Goal: Find specific page/section: Find specific page/section

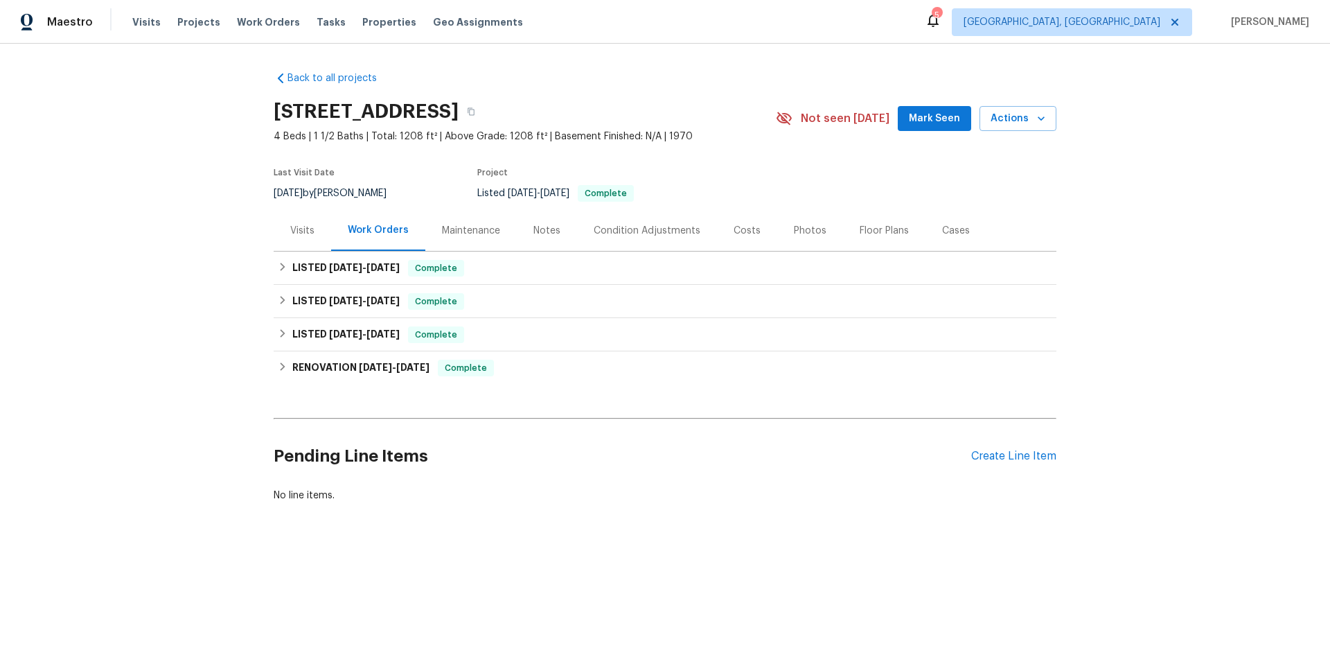
click at [543, 233] on div "Notes" at bounding box center [546, 231] width 27 height 14
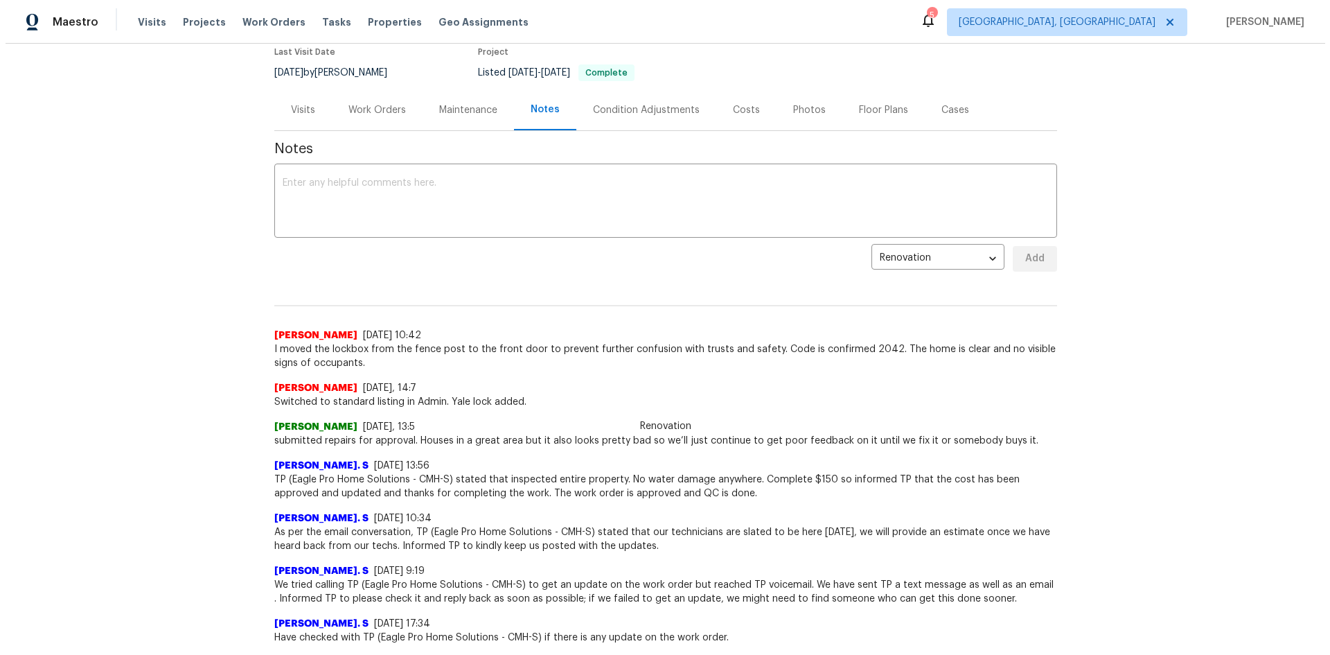
scroll to position [139, 0]
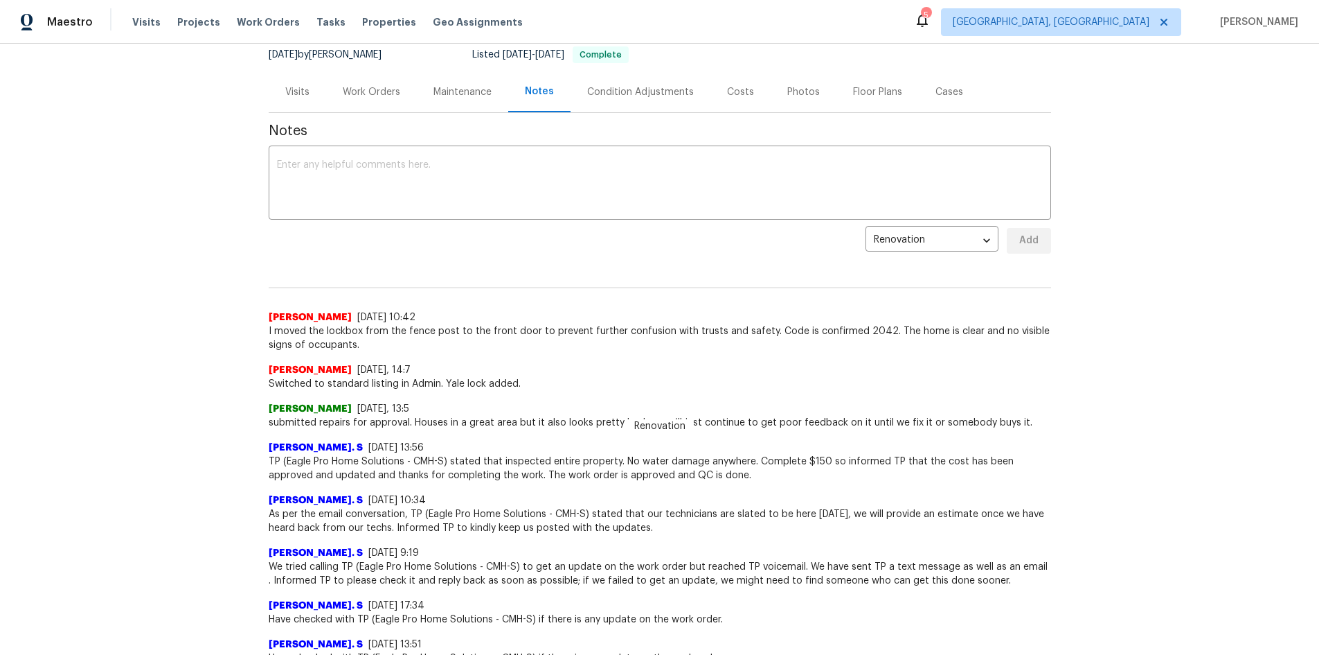
click at [612, 96] on div "Condition Adjustments" at bounding box center [640, 92] width 107 height 14
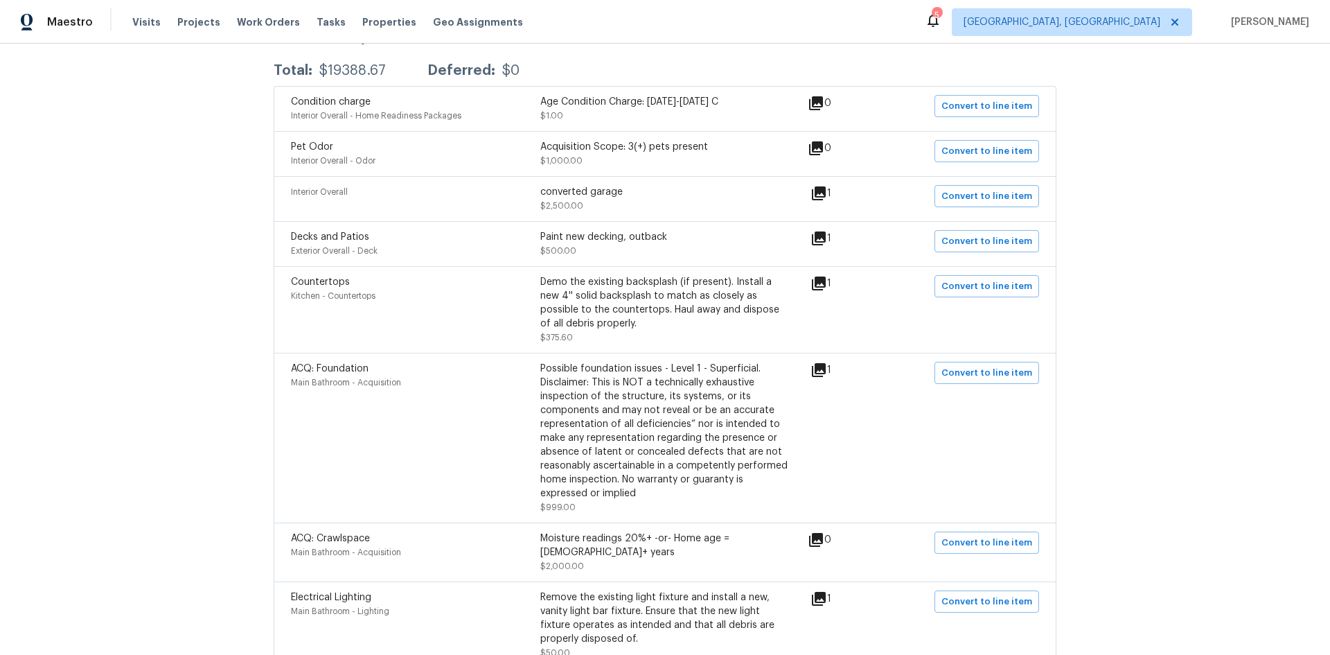
scroll to position [277, 0]
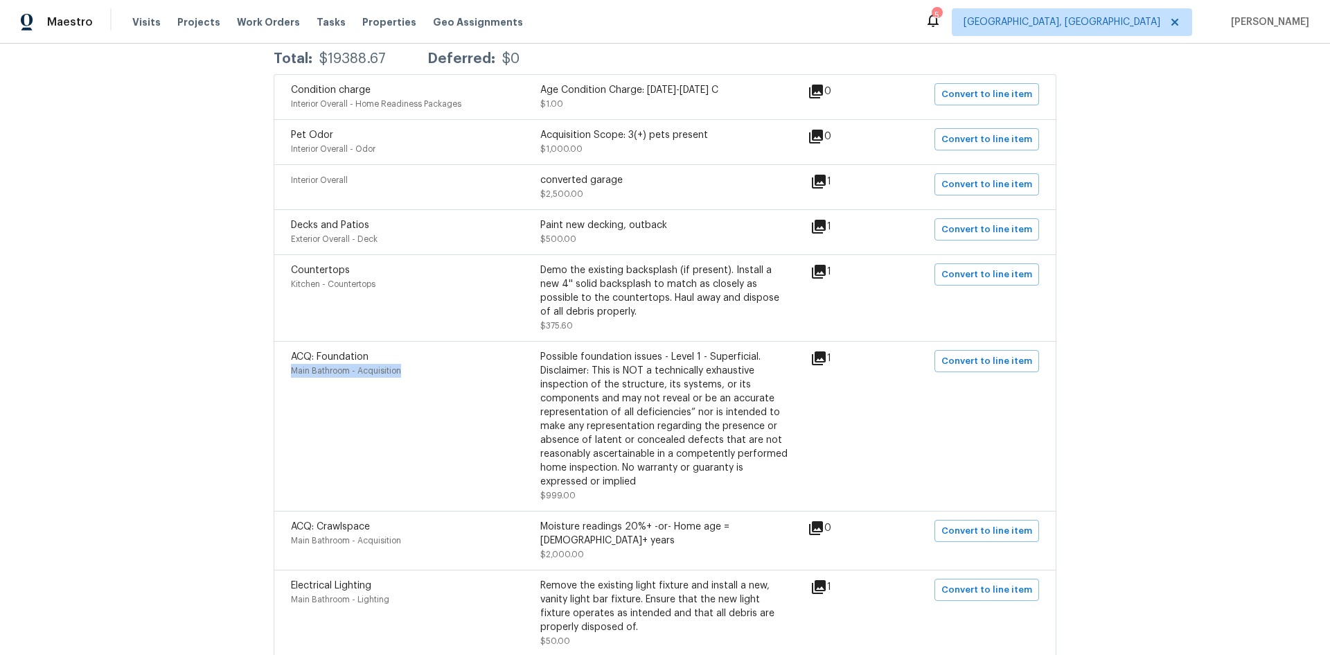
drag, startPoint x: 407, startPoint y: 373, endPoint x: 280, endPoint y: 374, distance: 126.8
click at [280, 374] on div "ACQ: Foundation Main Bathroom - Acquisition Possible foundation issues - Level …" at bounding box center [665, 426] width 783 height 170
copy span "Main Bathroom - Acquisition"
